Goal: Information Seeking & Learning: Find specific fact

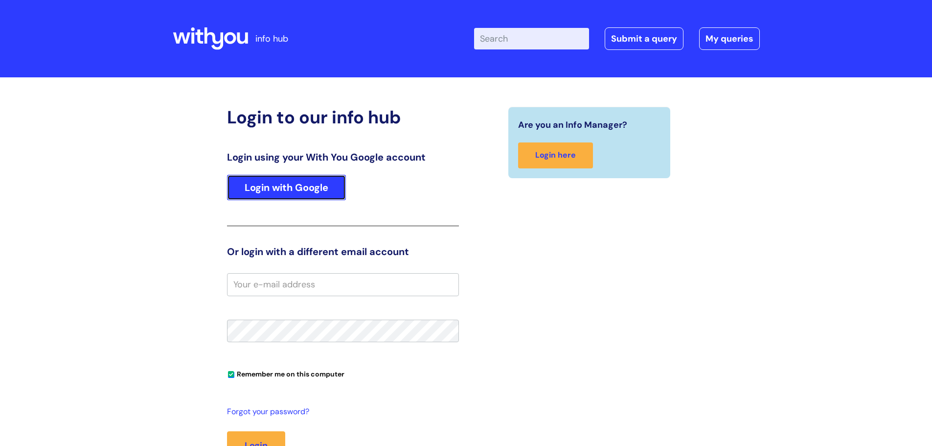
click at [281, 186] on link "Login with Google" at bounding box center [286, 187] width 119 height 25
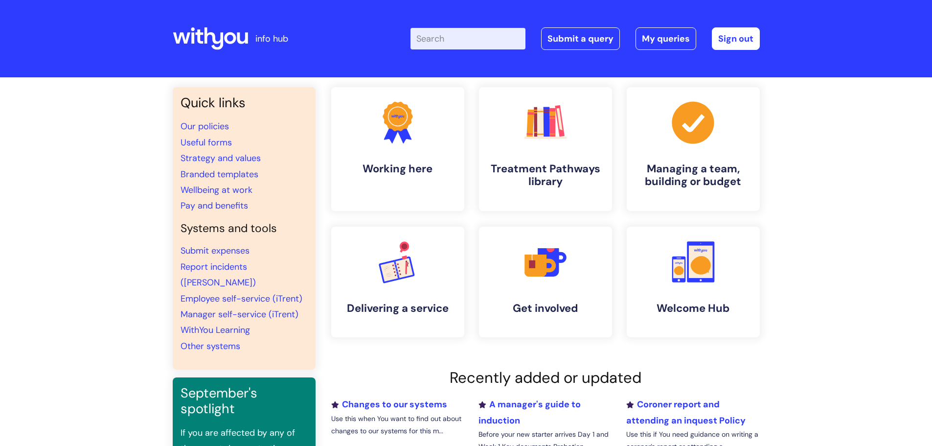
click at [440, 38] on input "Enter your search term here..." at bounding box center [467, 39] width 115 height 22
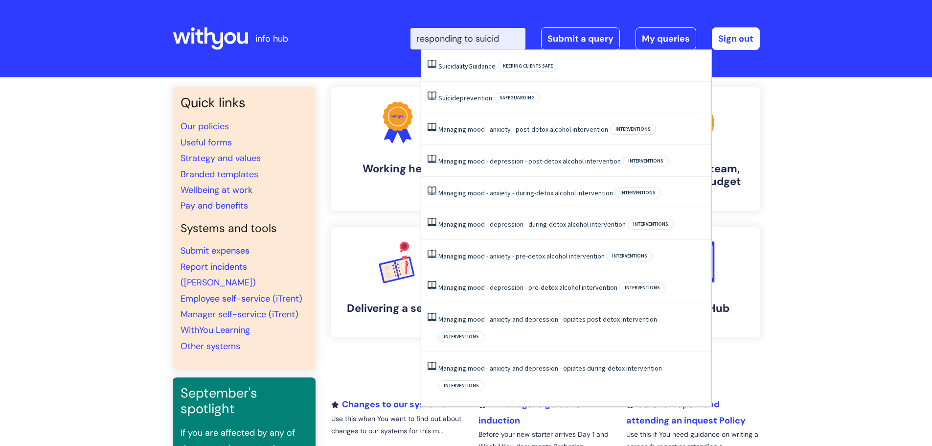
type input "responding to suicide"
click at [466, 95] on link "Suicidality Guidance" at bounding box center [467, 97] width 59 height 9
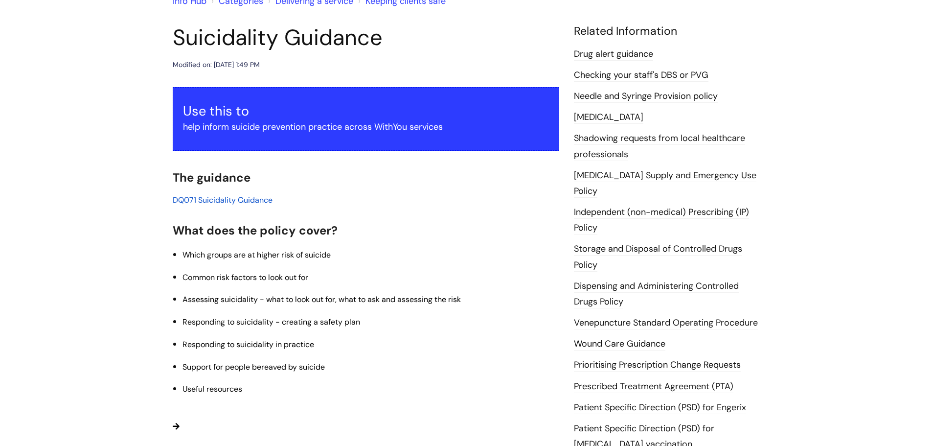
scroll to position [49, 0]
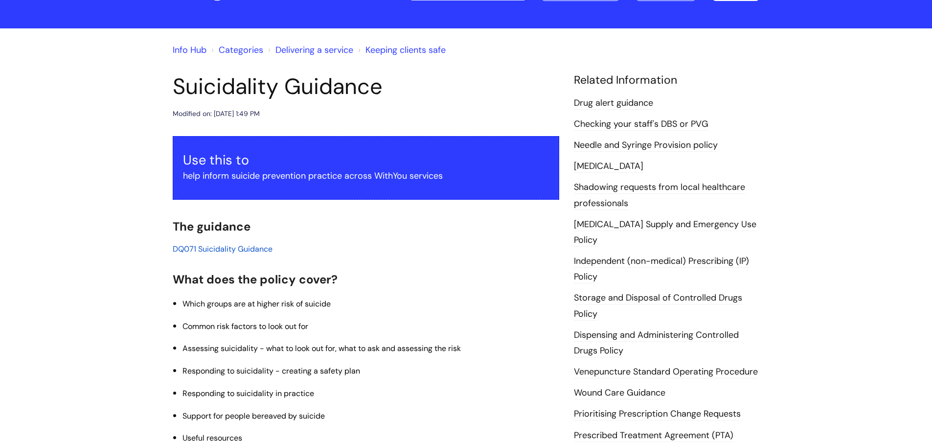
click at [210, 249] on span "DQ071 Suicidality Guidance" at bounding box center [223, 249] width 100 height 10
